Goal: Task Accomplishment & Management: Use online tool/utility

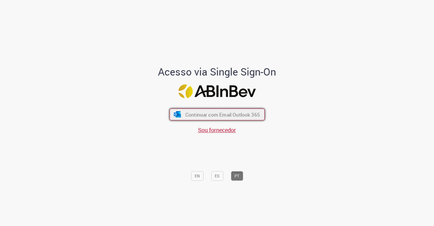
click at [222, 115] on span "Continuar com Email Outlook 365" at bounding box center [222, 114] width 75 height 7
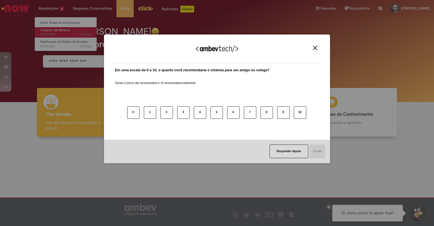
click at [64, 33] on body "Pular para o conteúdo da página Requisições 2 Exibir Todas as Solicitações Cada…" at bounding box center [217, 113] width 434 height 226
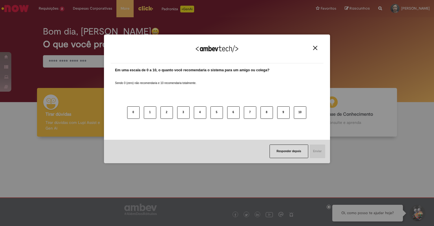
click at [316, 50] on img "Close" at bounding box center [315, 48] width 4 height 4
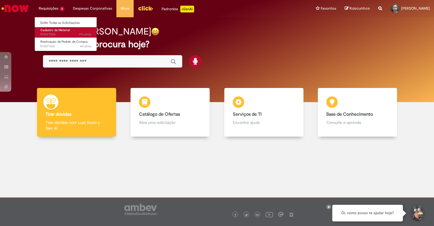
click at [66, 29] on span "Cadastro de Material" at bounding box center [54, 30] width 29 height 4
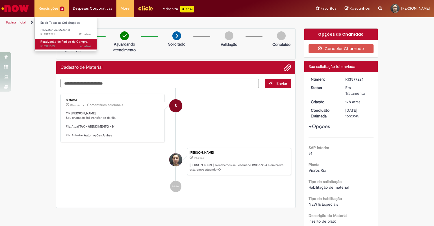
click at [55, 43] on span "Reativação de Pedido de Compra" at bounding box center [63, 42] width 47 height 4
